Goal: Check status: Check status

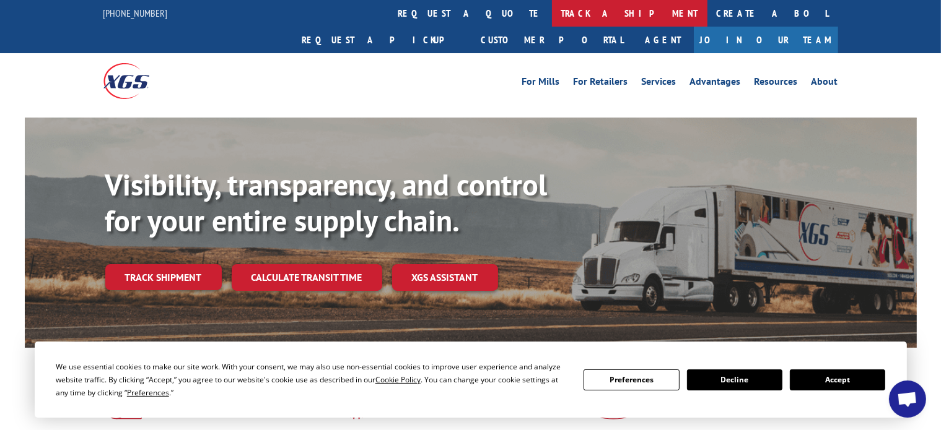
click at [552, 15] on link "track a shipment" at bounding box center [629, 13] width 155 height 27
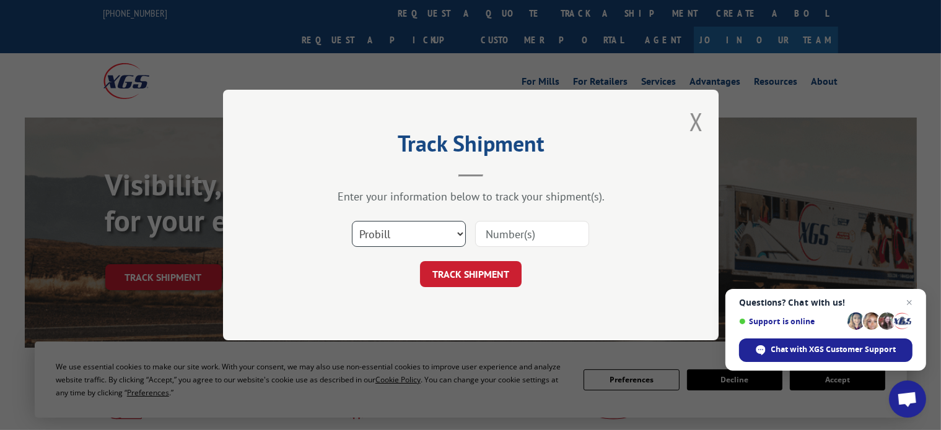
click at [374, 241] on select "Select category... Probill BOL PO" at bounding box center [409, 234] width 114 height 26
select select "bol"
click at [352, 221] on select "Select category... Probill BOL PO" at bounding box center [409, 234] width 114 height 26
click at [507, 236] on input at bounding box center [532, 234] width 114 height 26
paste input "3373471"
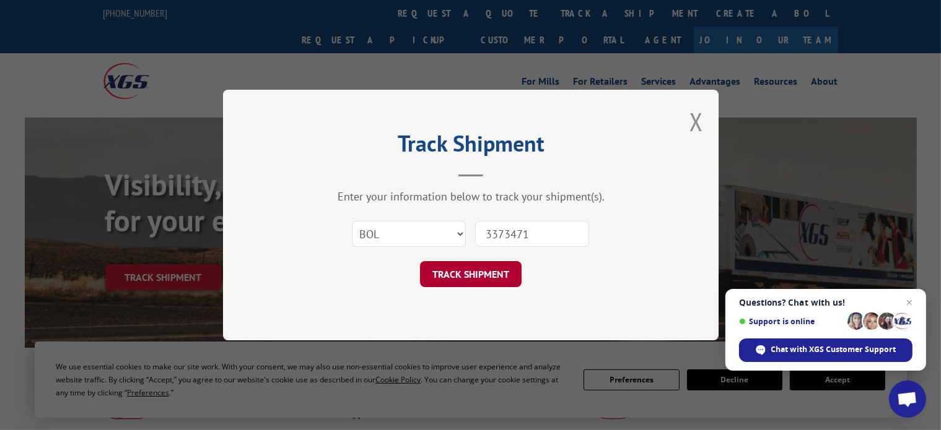
type input "3373471"
click at [459, 280] on button "TRACK SHIPMENT" at bounding box center [471, 274] width 102 height 26
